Goal: Task Accomplishment & Management: Manage account settings

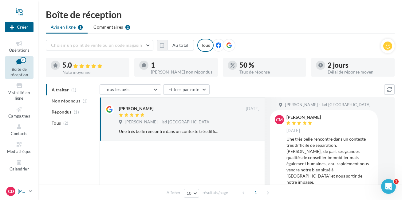
click at [31, 189] on icon at bounding box center [30, 190] width 3 height 5
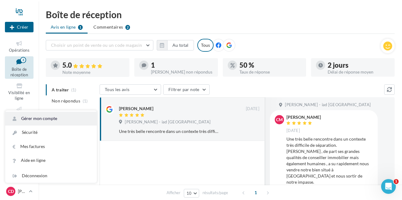
click at [52, 119] on link "Gérer mon compte" at bounding box center [51, 118] width 92 height 14
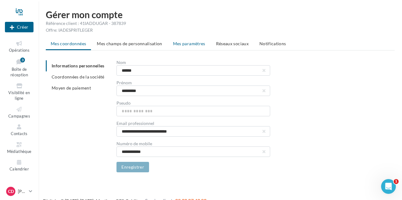
click at [182, 42] on span "Mes paramètres" at bounding box center [189, 43] width 32 height 5
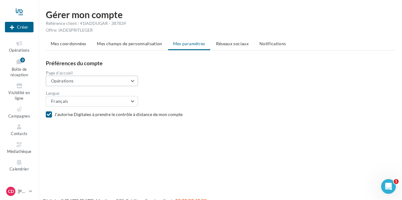
click at [134, 80] on button "Opérations" at bounding box center [92, 81] width 92 height 10
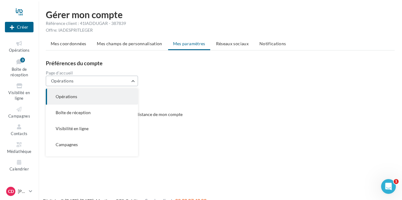
click at [134, 80] on button "Opérations" at bounding box center [92, 81] width 92 height 10
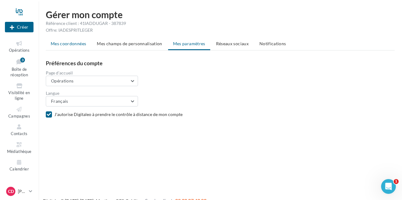
click at [67, 44] on span "Mes coordonnées" at bounding box center [68, 43] width 35 height 5
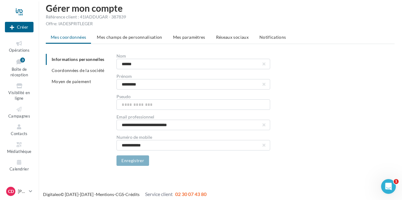
scroll to position [10, 0]
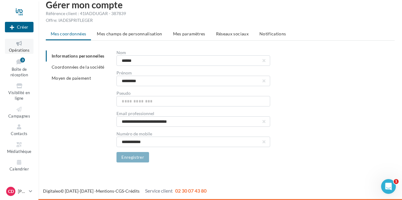
click at [17, 43] on icon at bounding box center [19, 43] width 25 height 7
